Goal: Check status: Check status

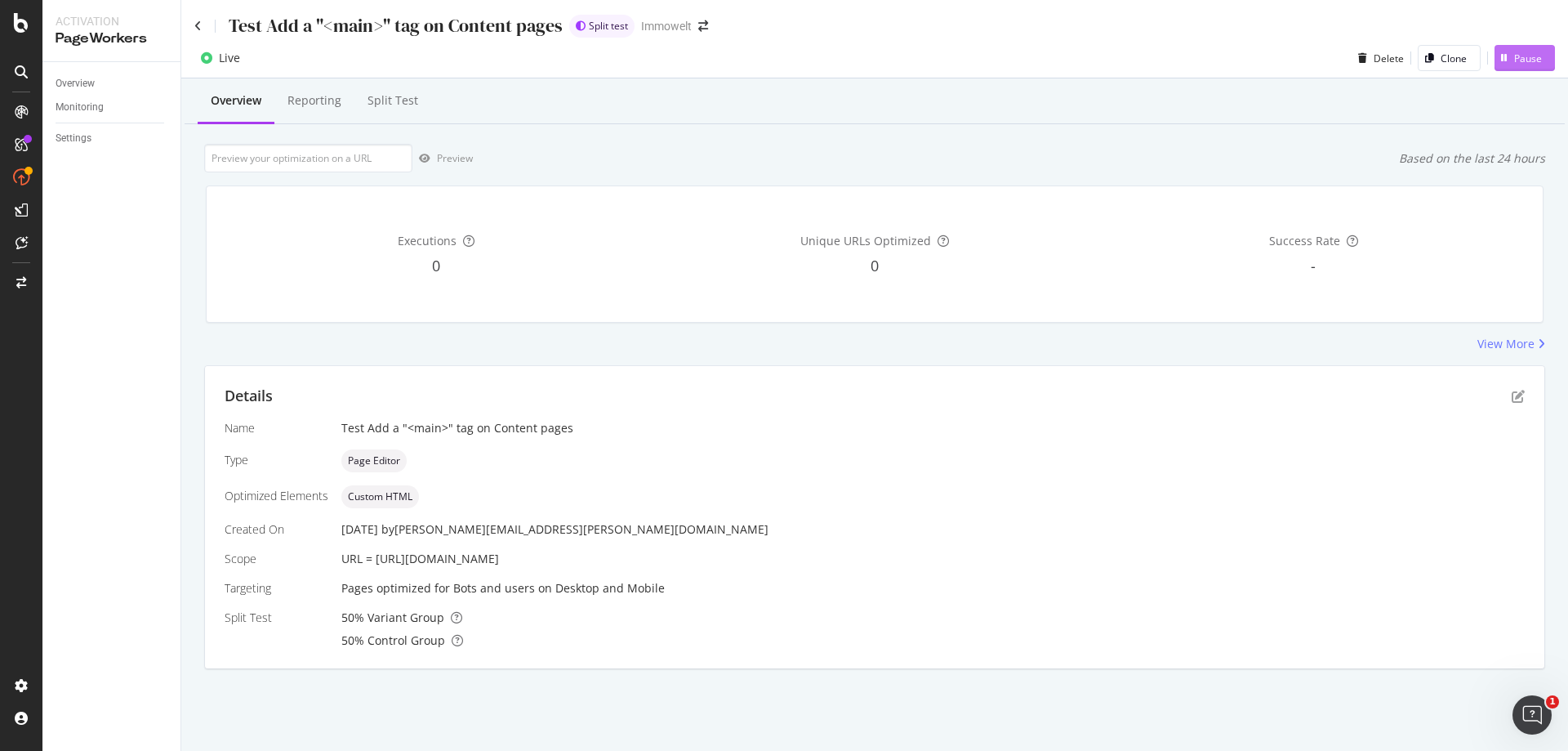
click at [1524, 58] on div "Pause" at bounding box center [1527, 59] width 28 height 14
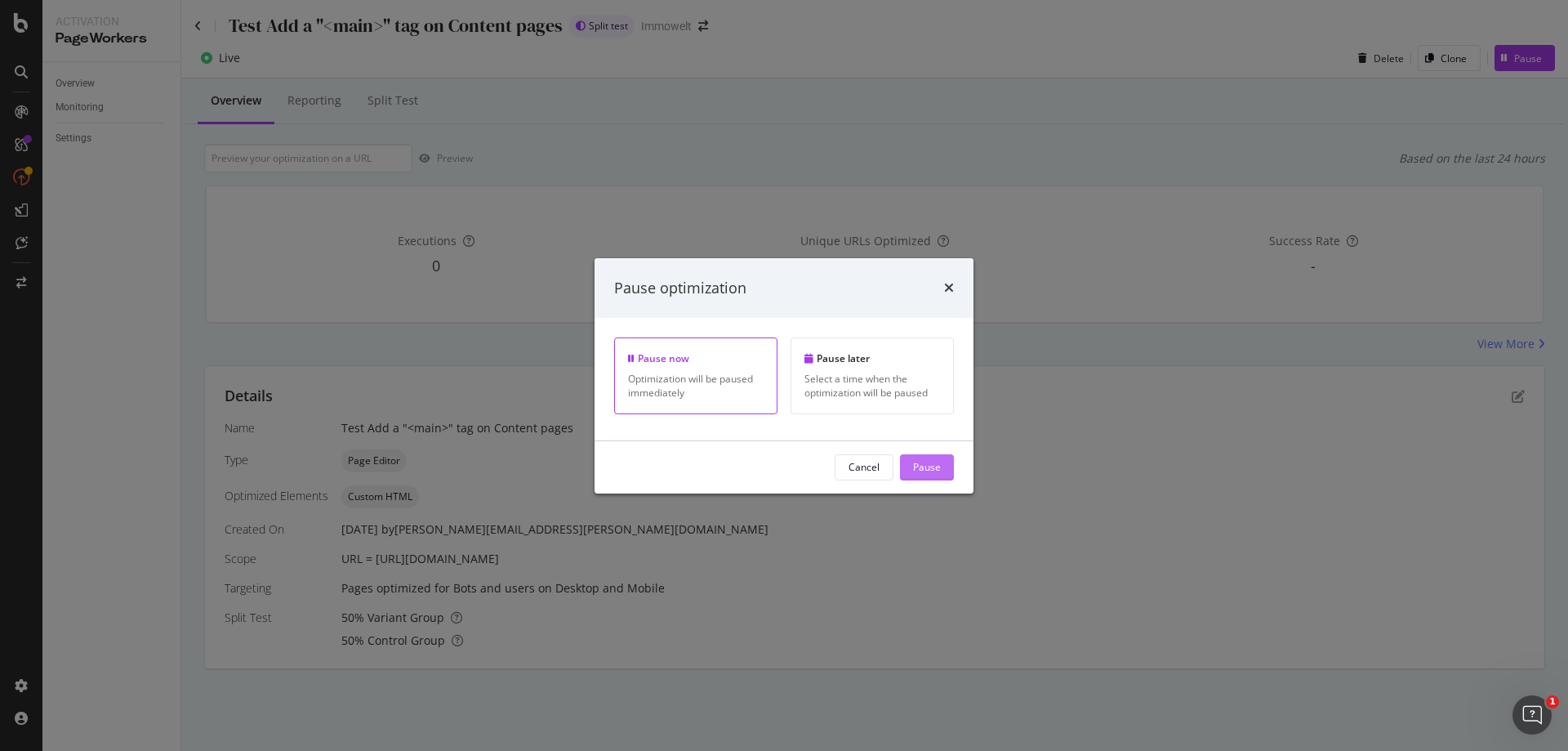
click at [932, 465] on div "Pause" at bounding box center [926, 467] width 28 height 14
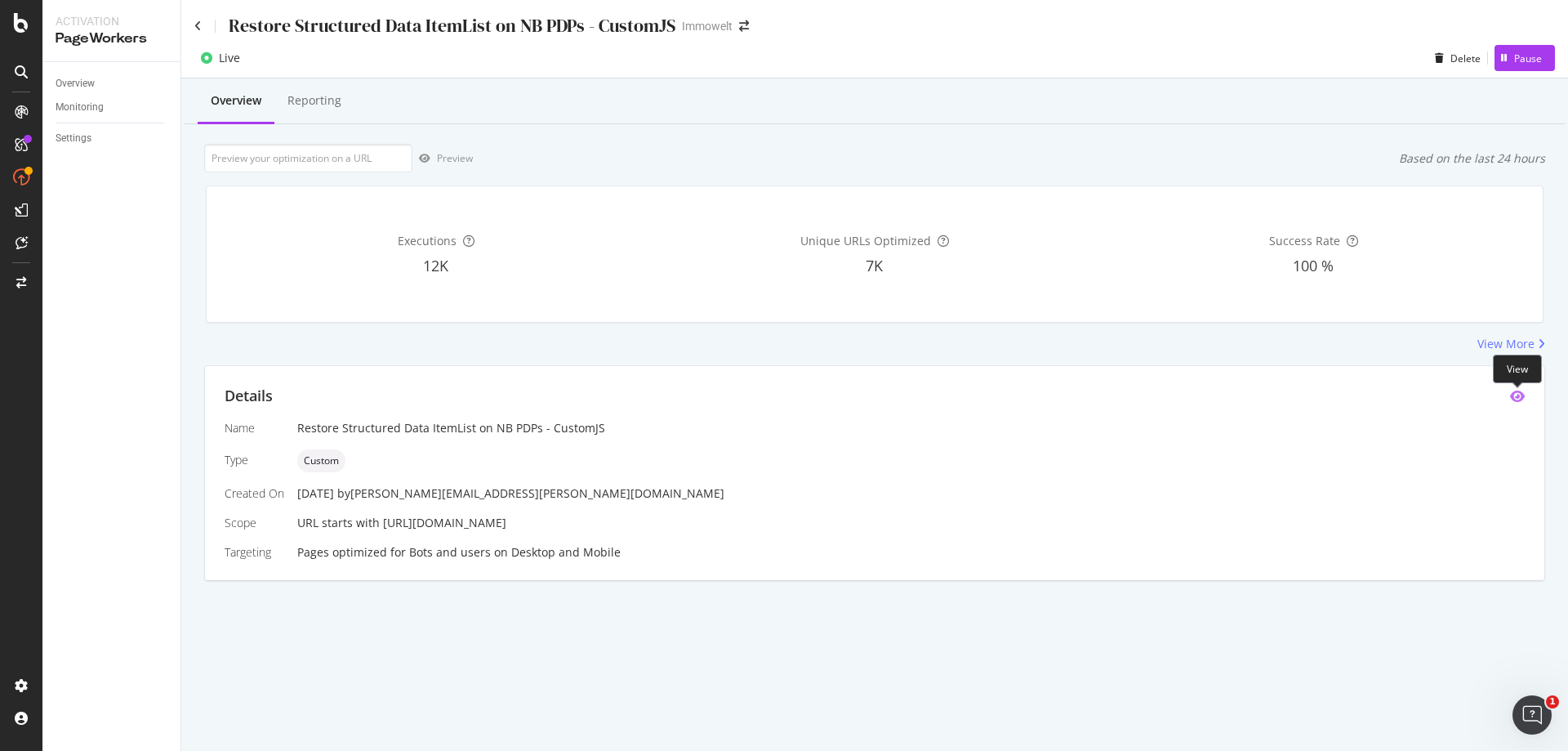
click at [1522, 393] on icon "eye" at bounding box center [1517, 396] width 14 height 13
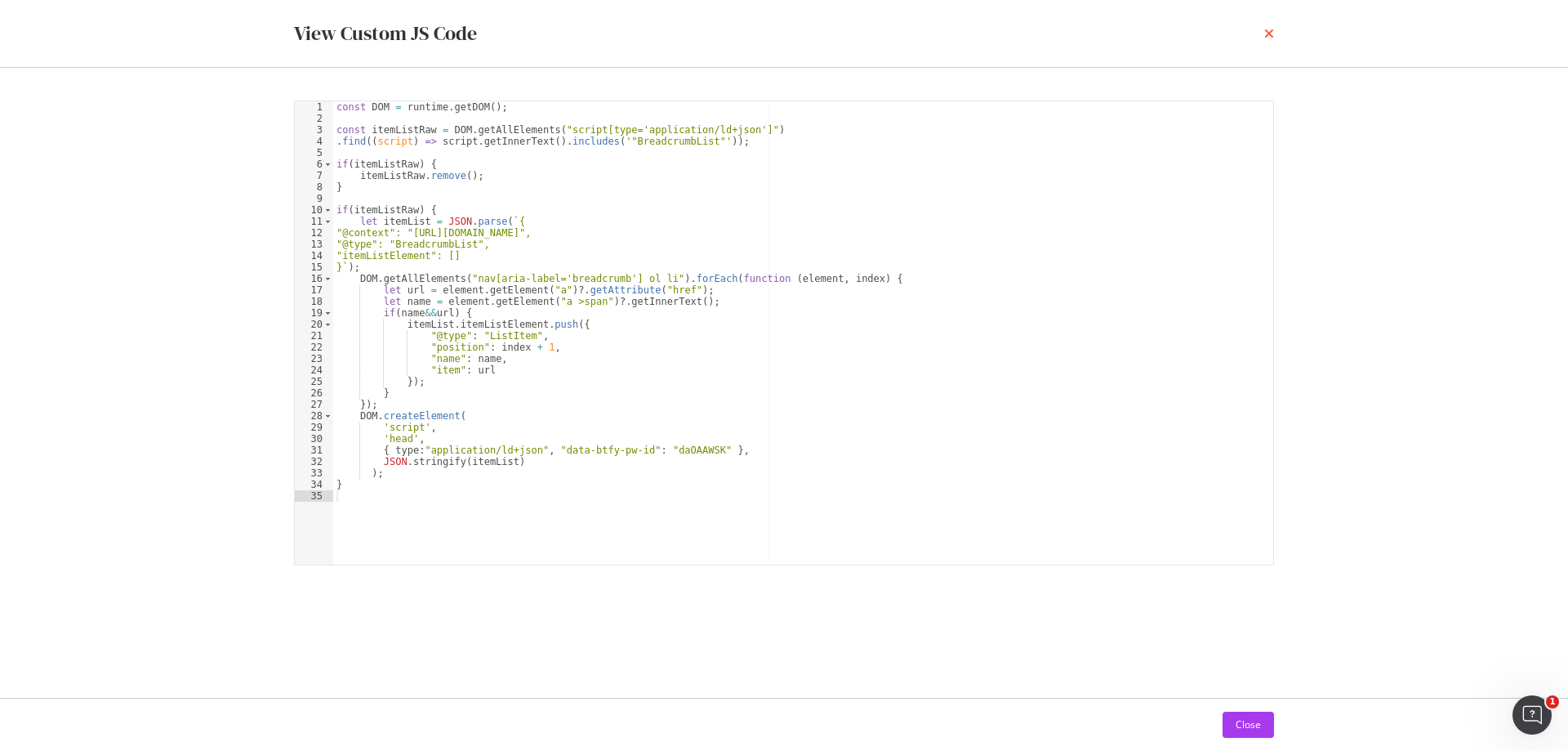
click at [1268, 31] on icon "times" at bounding box center [1268, 33] width 10 height 13
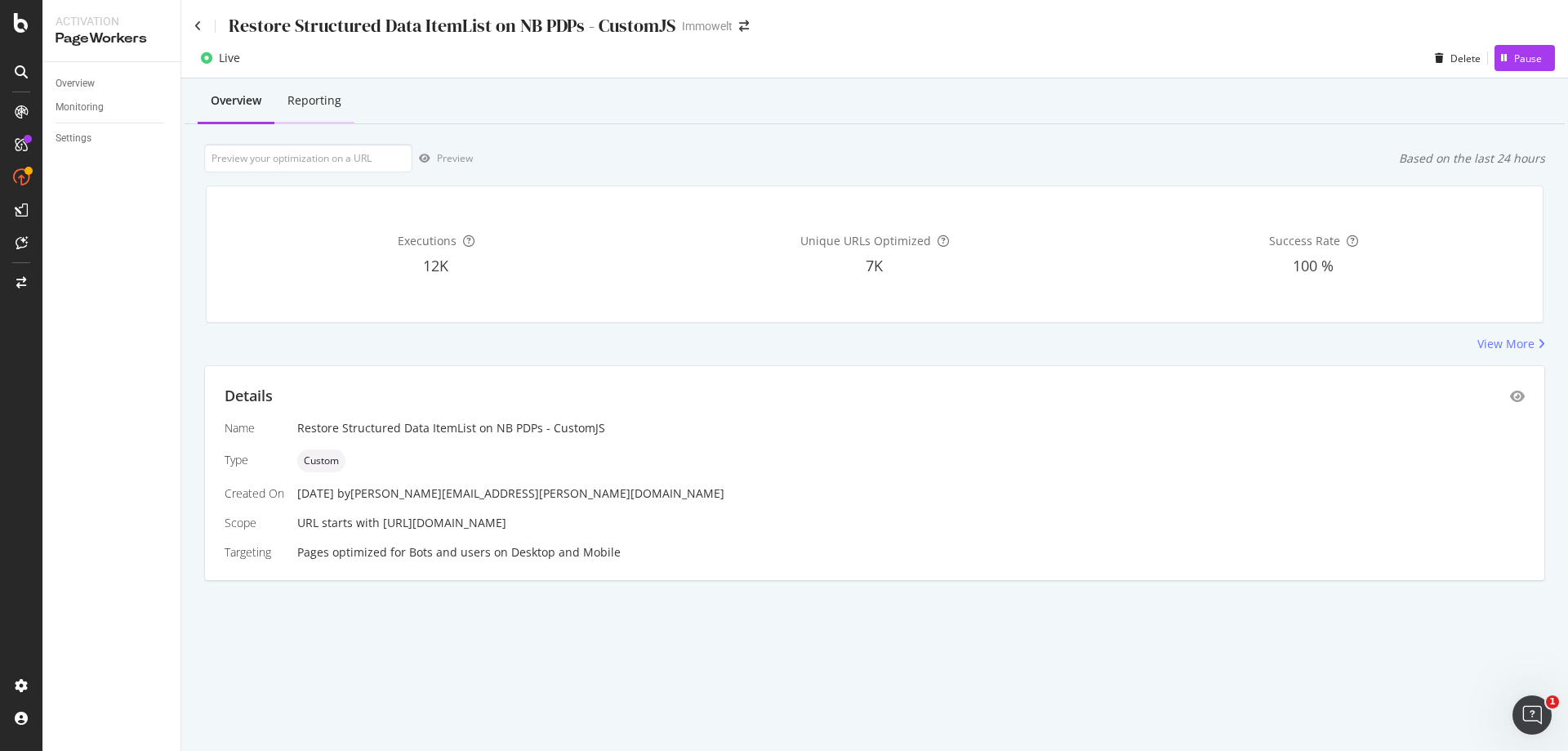
click at [330, 102] on div "Reporting" at bounding box center [314, 100] width 54 height 16
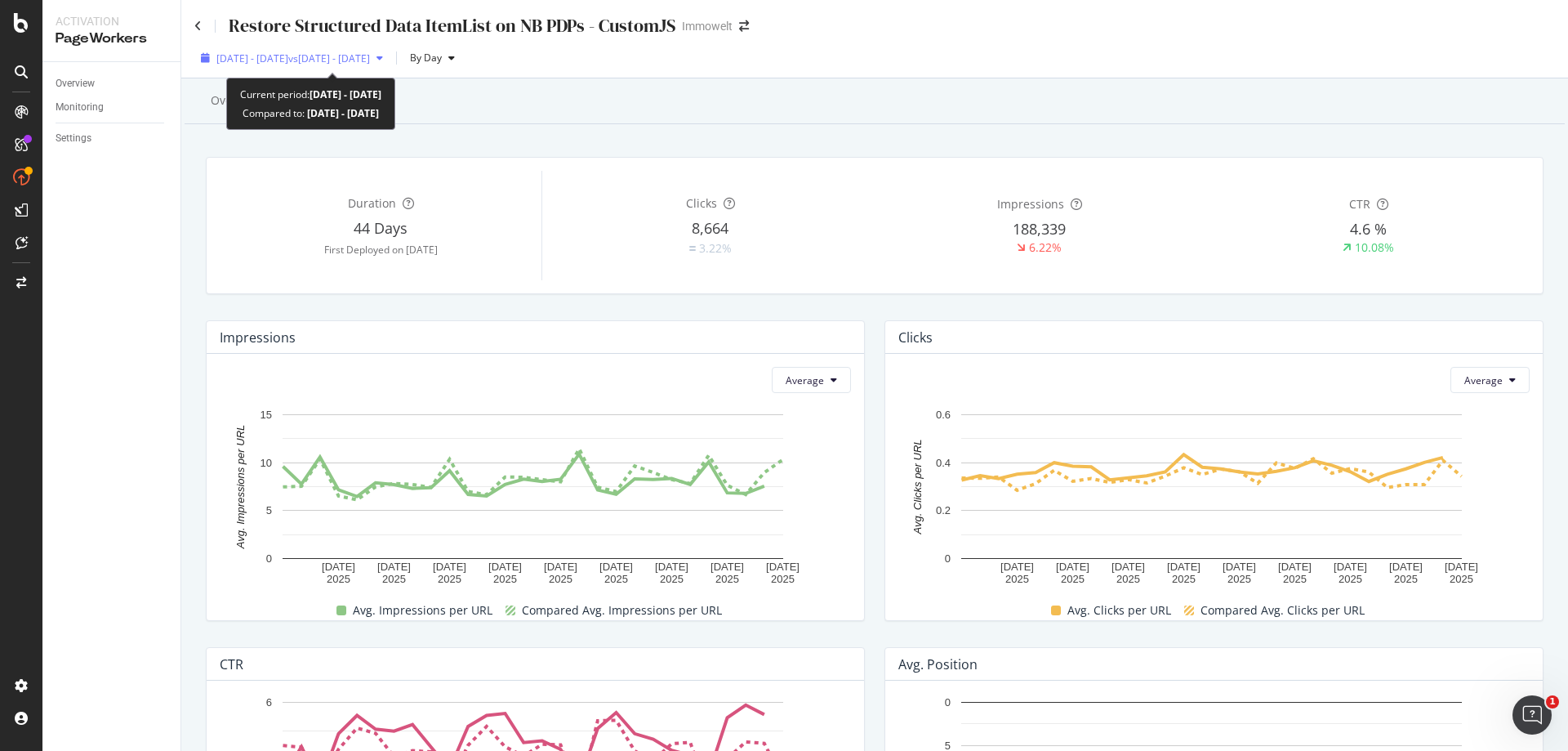
click at [369, 57] on span "vs 2025 Aug. 12th - Sep. 8th" at bounding box center [328, 59] width 81 height 14
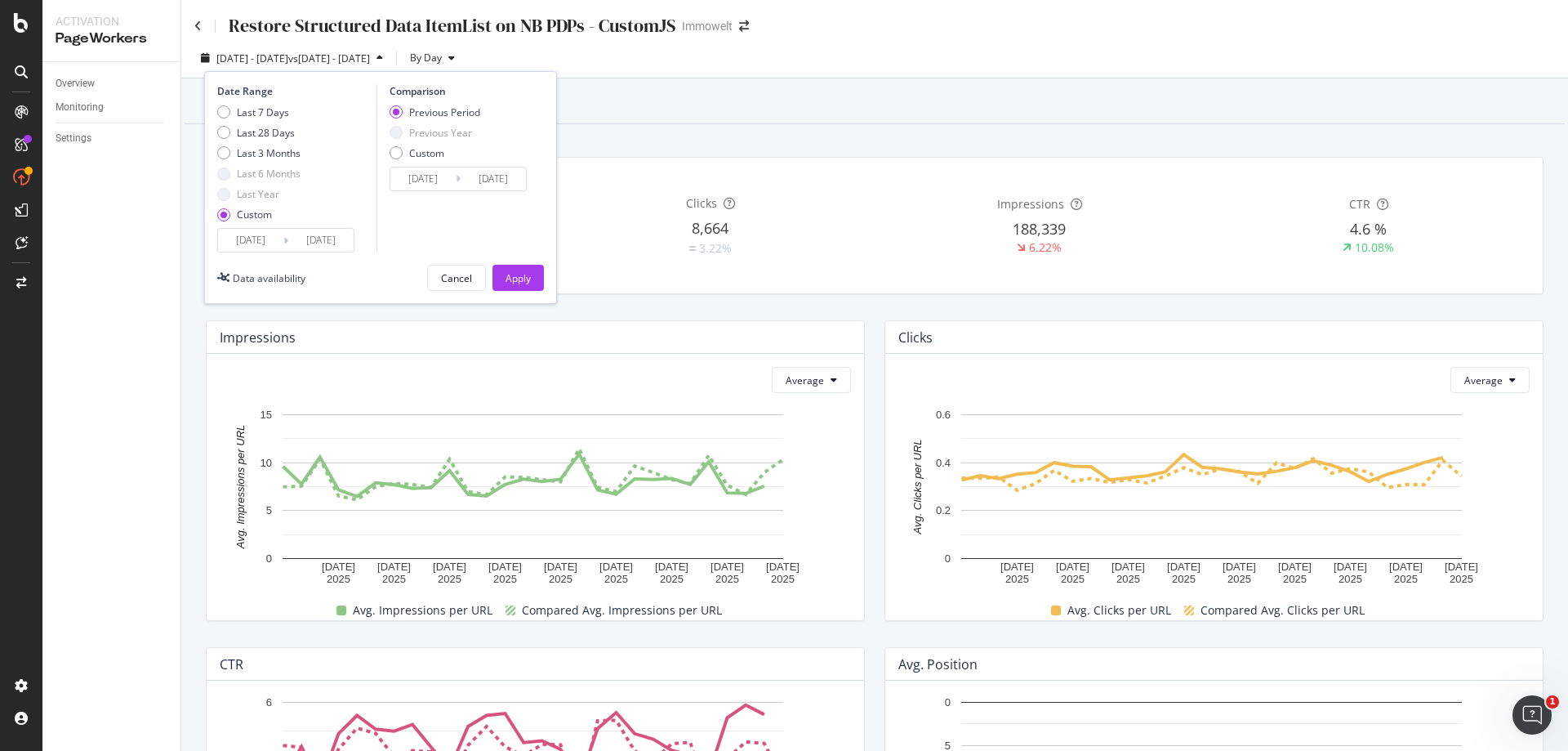
click at [264, 241] on input "2025/09/09" at bounding box center [250, 240] width 65 height 23
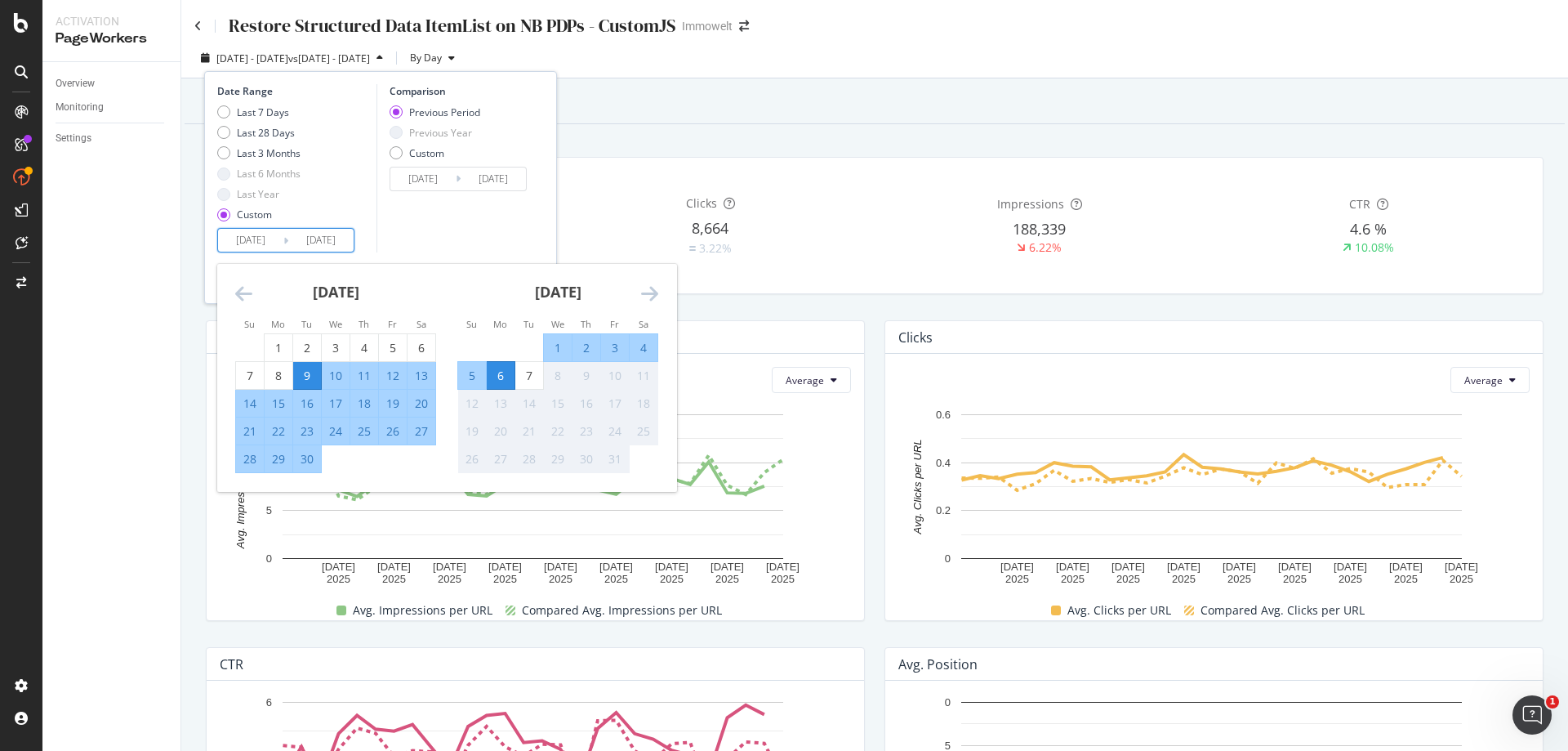
click at [238, 292] on icon "Move backward to switch to the previous month." at bounding box center [243, 293] width 17 height 20
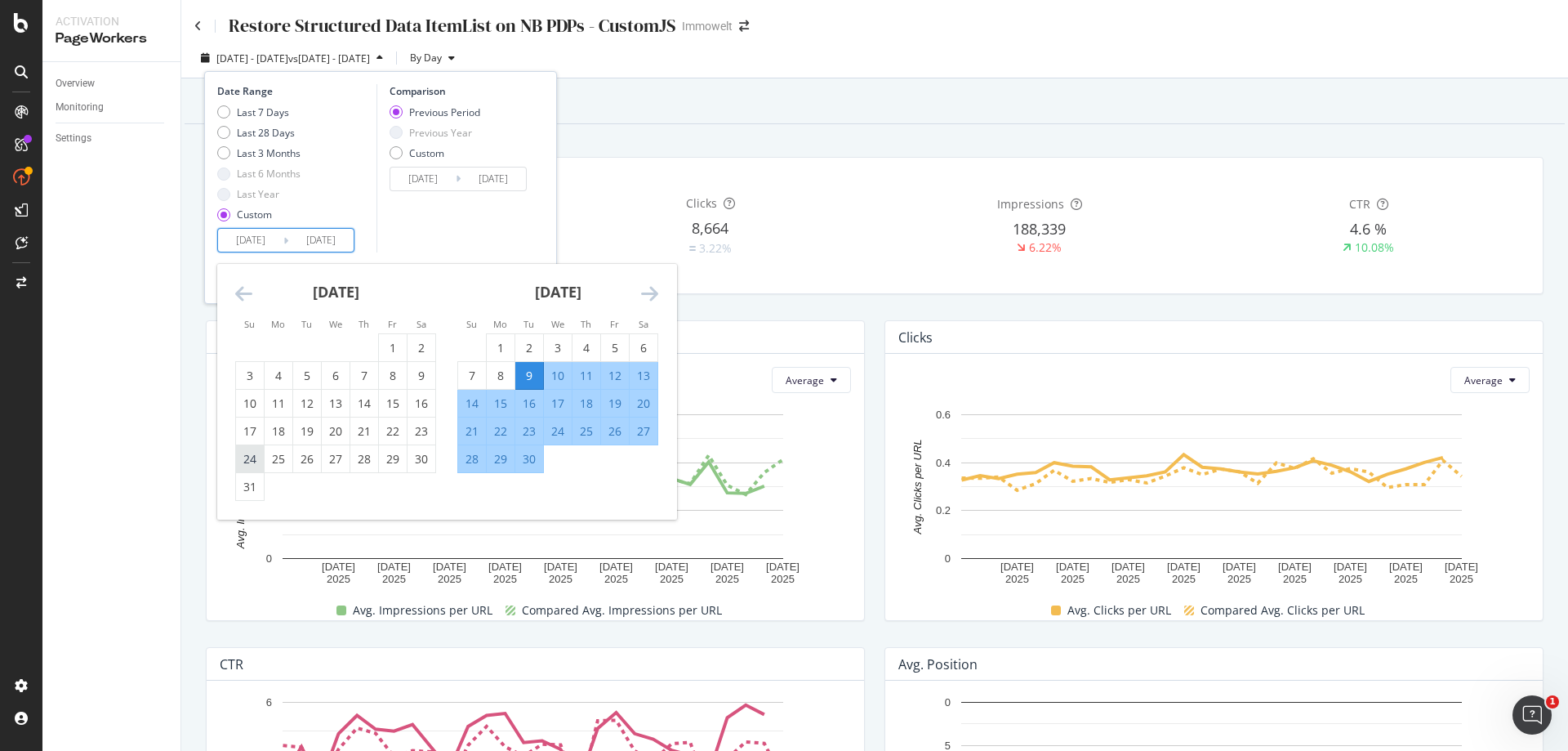
click at [245, 457] on div "24" at bounding box center [249, 459] width 28 height 16
type input "2025/08/24"
type input "2025/07/11"
type input "2025/08/23"
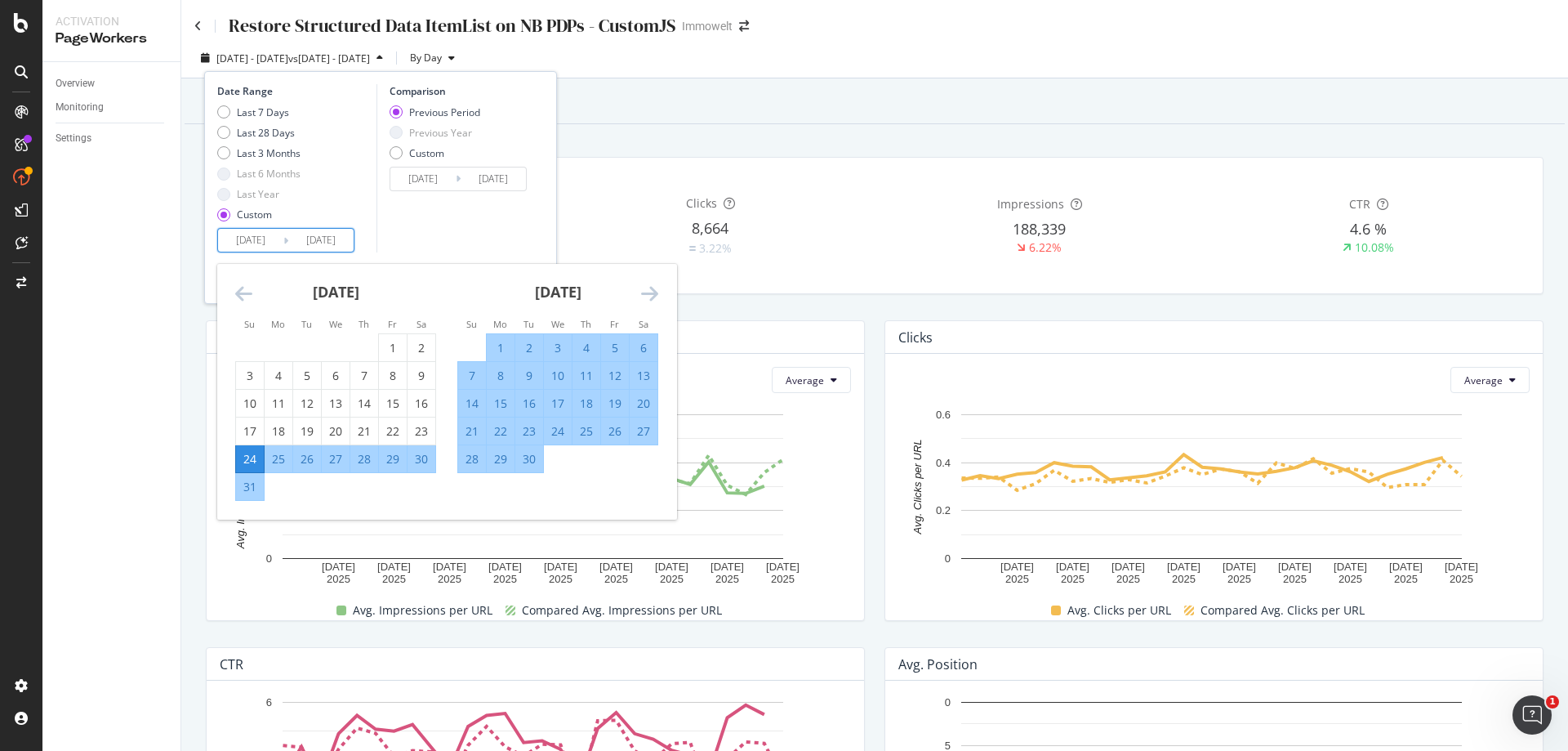
click at [517, 232] on div "Comparison Previous Period Previous Year Custom 2025/07/11 Navigate forward to …" at bounding box center [454, 168] width 155 height 168
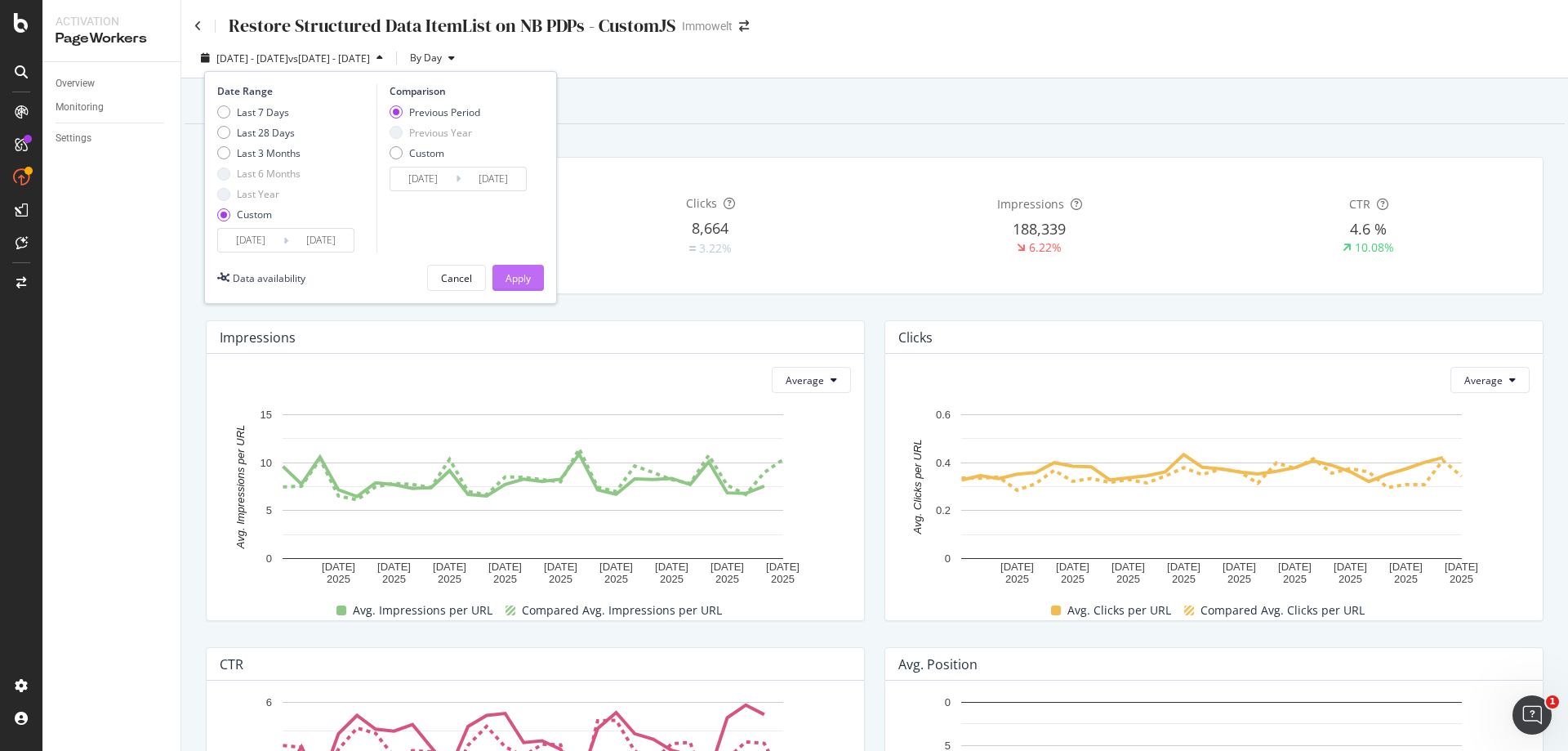
click at [519, 277] on div "Apply" at bounding box center [518, 279] width 25 height 14
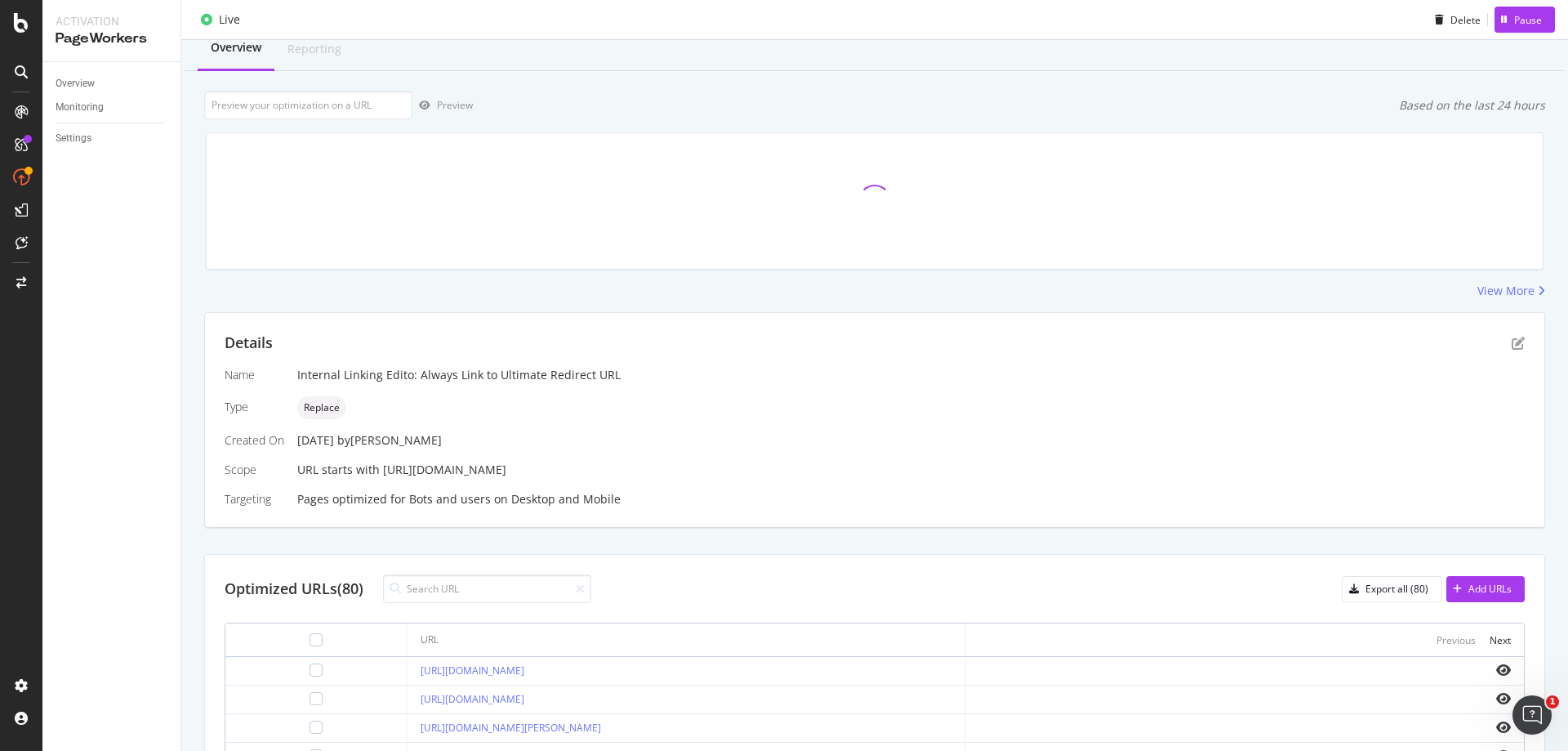
scroll to position [163, 0]
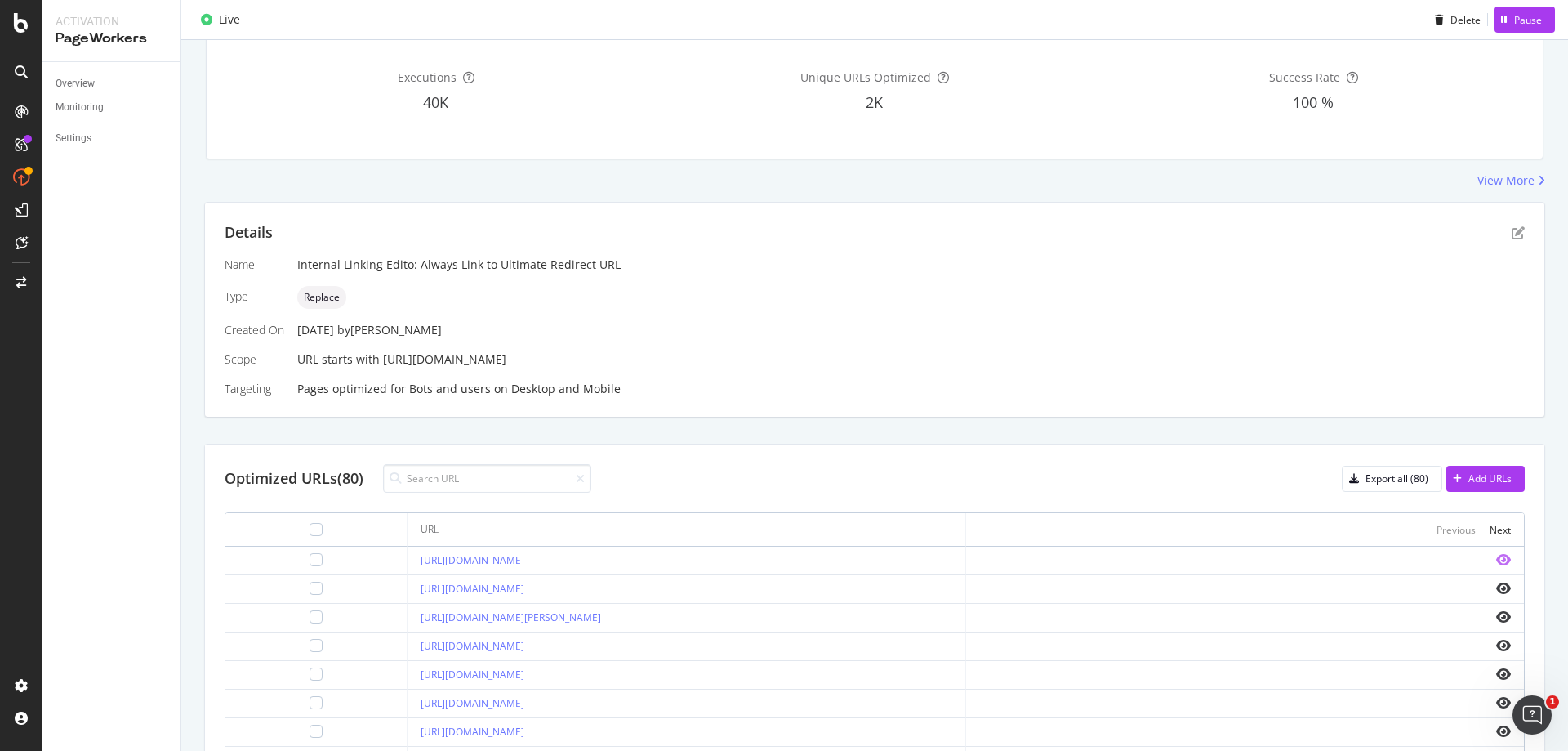
click at [1497, 558] on icon "eye" at bounding box center [1503, 559] width 14 height 13
click at [1514, 19] on div "Pause" at bounding box center [1527, 20] width 28 height 14
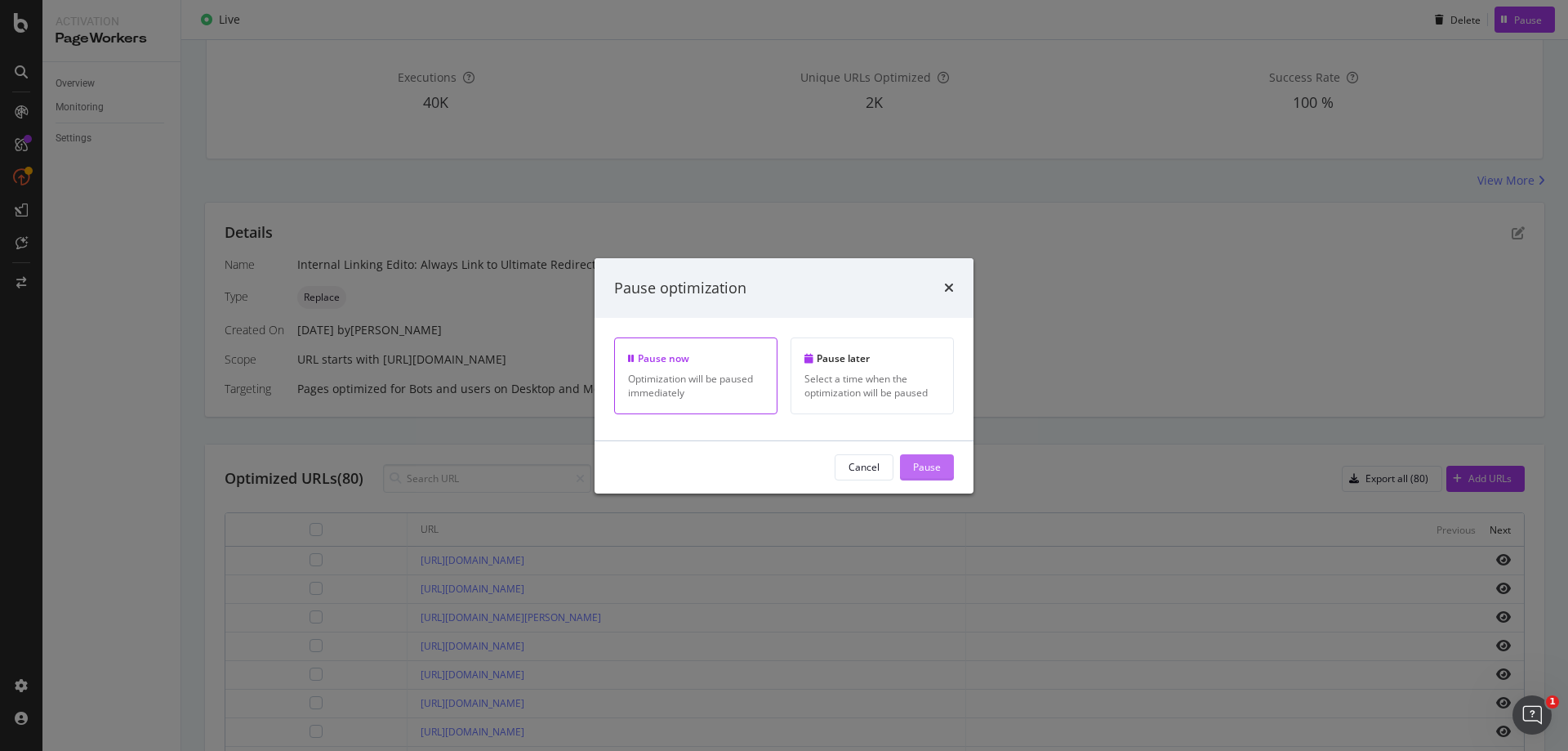
click at [934, 471] on div "Pause" at bounding box center [926, 467] width 28 height 14
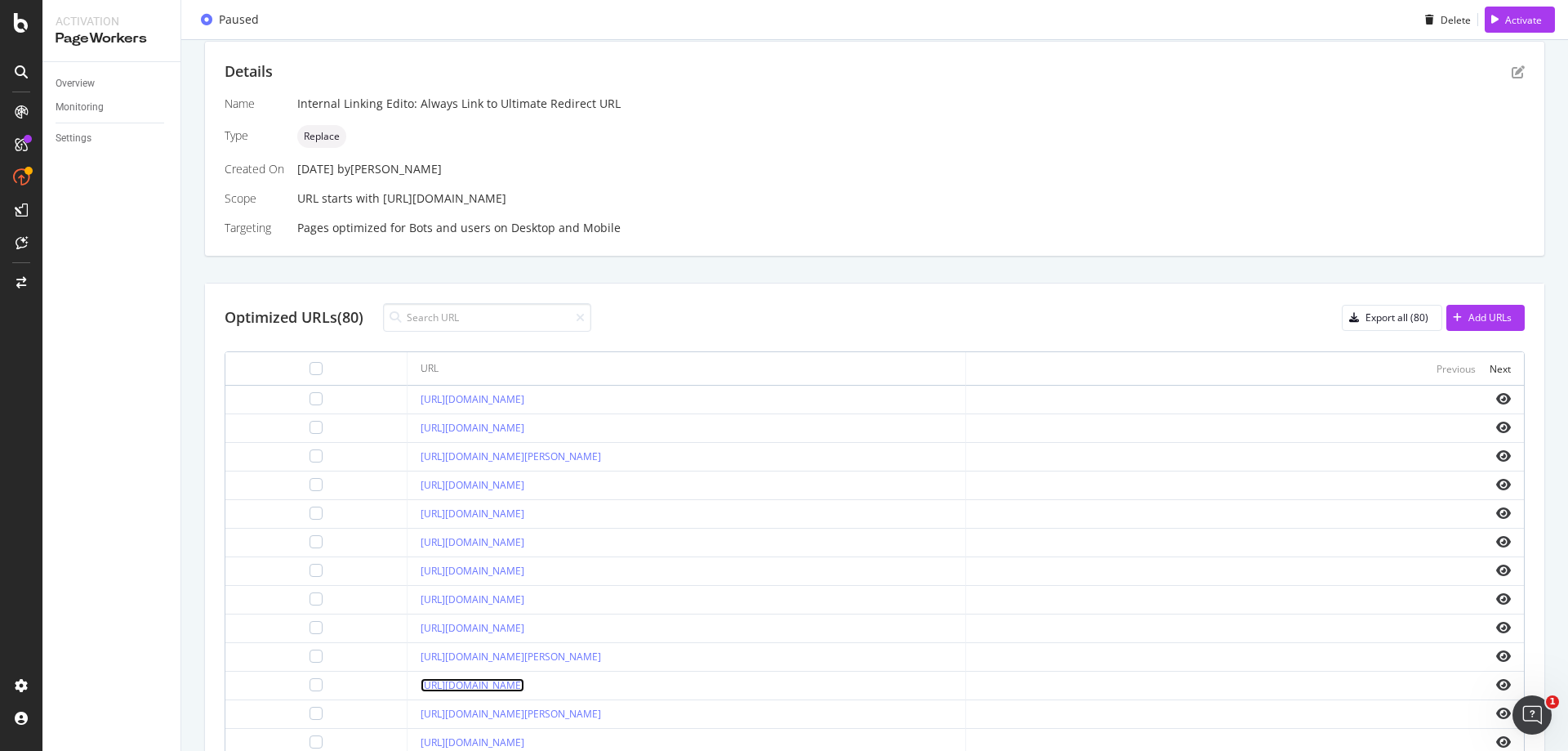
scroll to position [0, 0]
